Goal: Information Seeking & Learning: Find specific fact

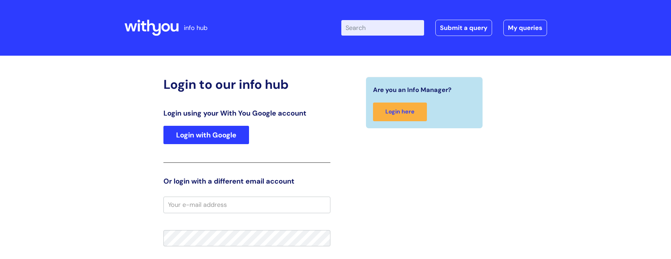
type input "elaine.hammerton@wearewithyou.org.uk"
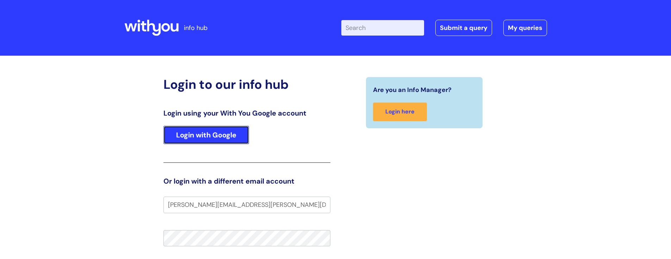
click at [208, 136] on link "Login with Google" at bounding box center [206, 135] width 86 height 18
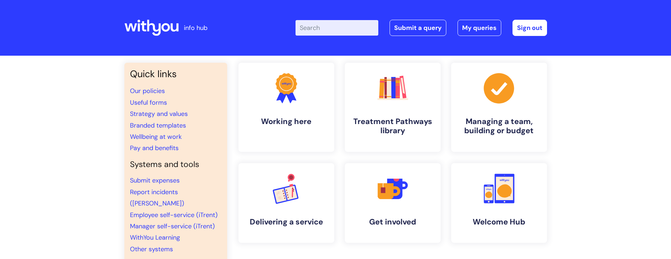
click at [333, 31] on input "Enter your search term here..." at bounding box center [336, 27] width 83 height 15
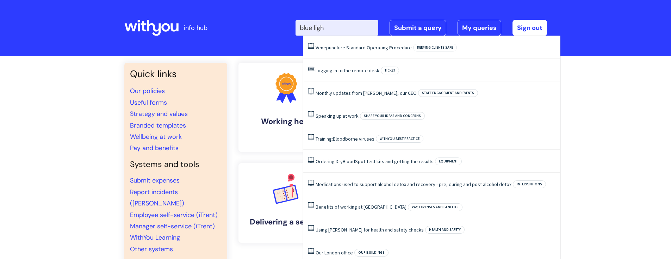
type input "blue light"
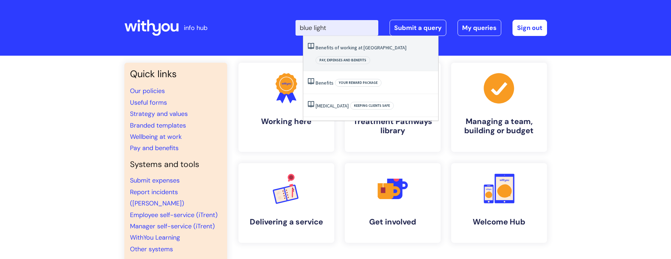
click at [338, 46] on link "Benefits of working at [GEOGRAPHIC_DATA]" at bounding box center [360, 47] width 91 height 6
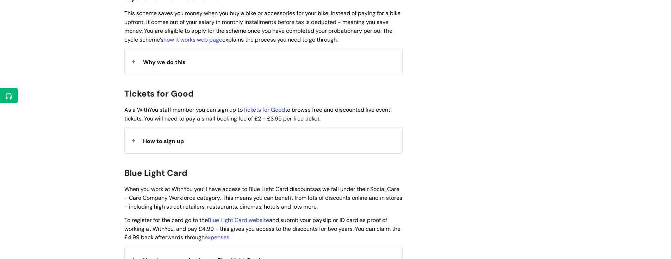
scroll to position [673, 0]
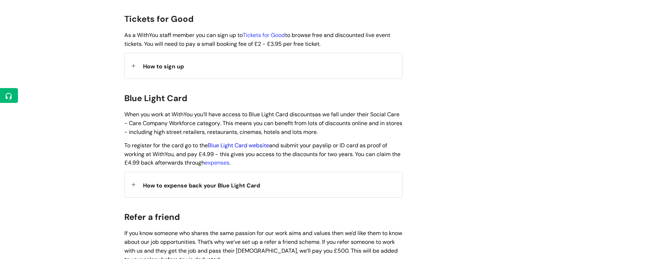
click at [241, 142] on link "Blue Light Card website" at bounding box center [238, 145] width 61 height 7
